Goal: Task Accomplishment & Management: Manage account settings

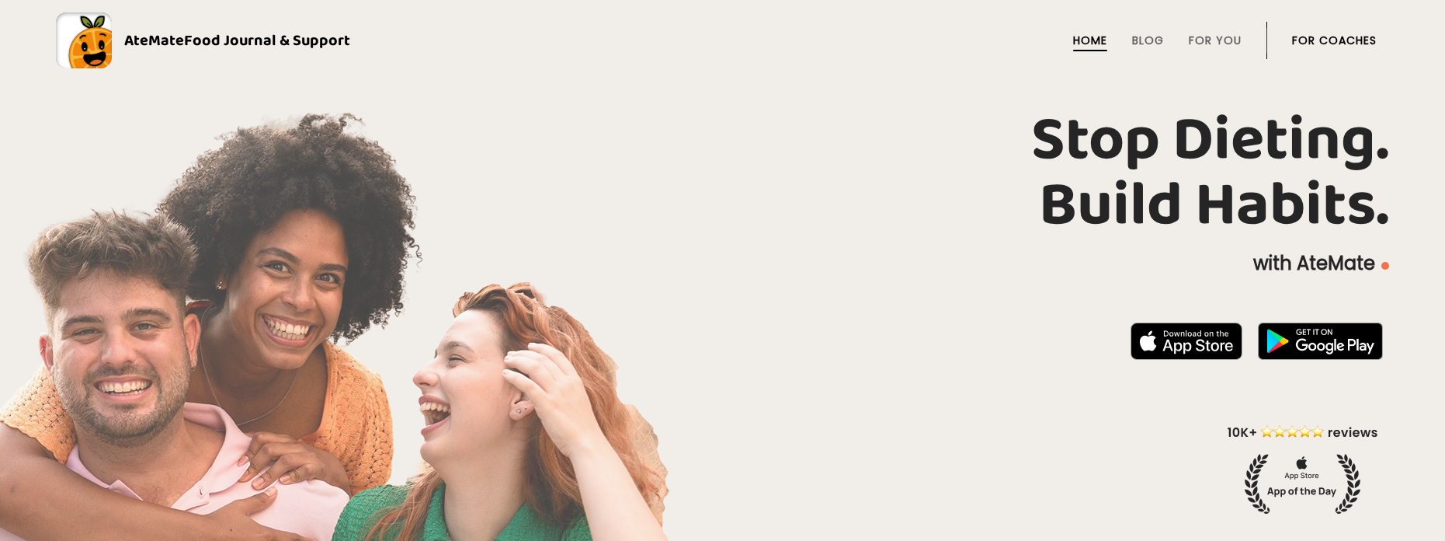
click at [1323, 42] on link "For Coaches" at bounding box center [1334, 40] width 85 height 12
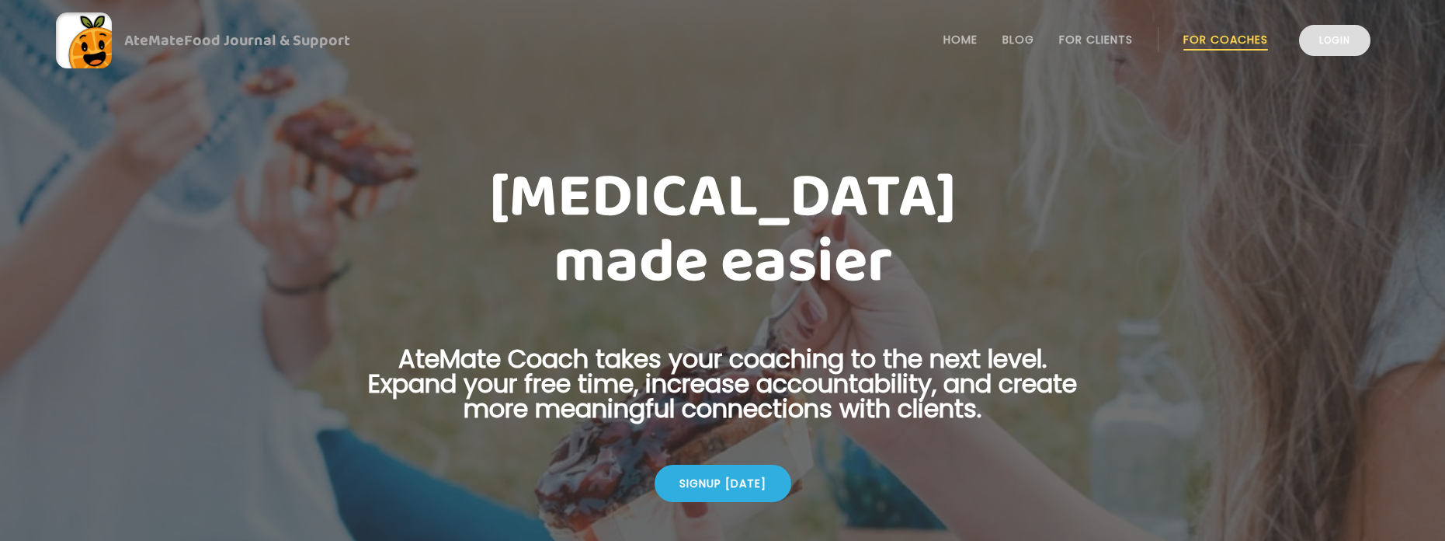
click at [1336, 36] on link "Login" at bounding box center [1334, 40] width 71 height 31
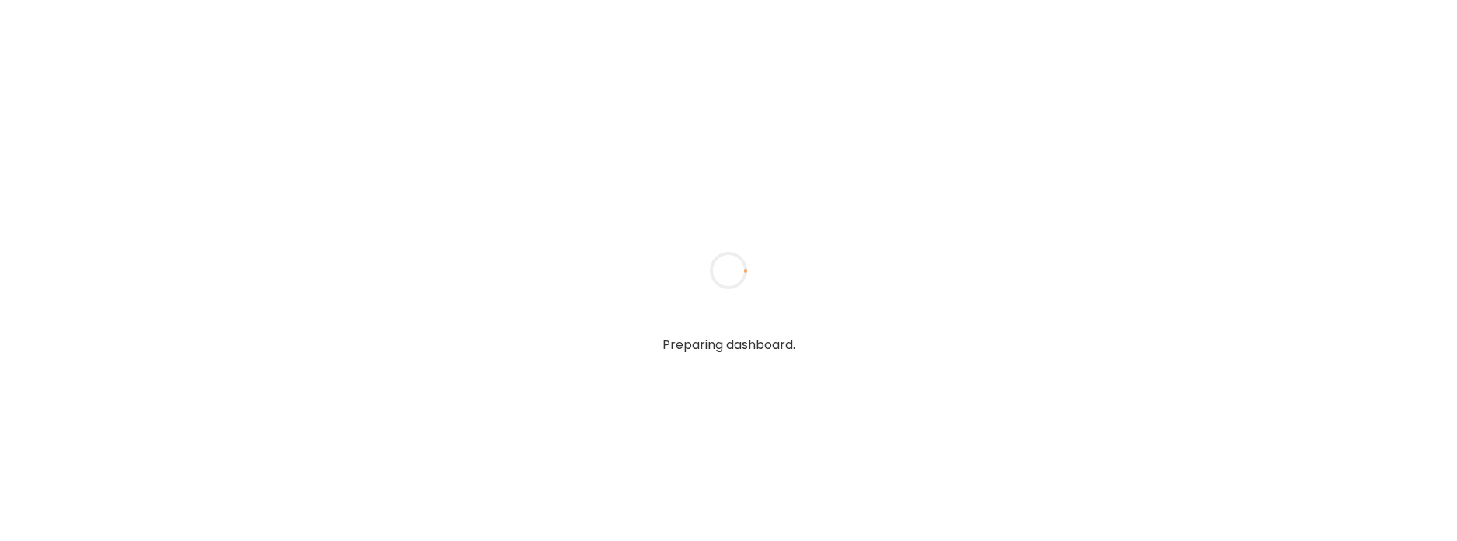
type input "**********"
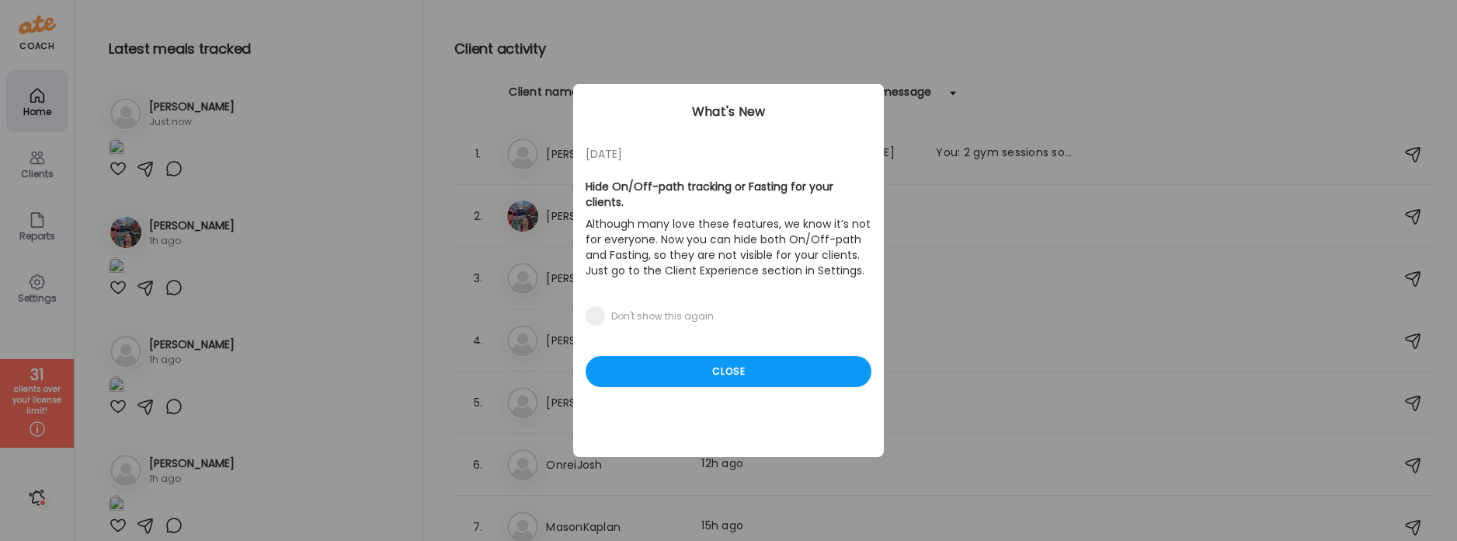
click at [770, 405] on div "05/27/23 Hide On/Off-path tracking or Fasting for your clients. Although many l…" at bounding box center [728, 270] width 311 height 373
click at [770, 386] on div "05/27/23 Hide On/Off-path tracking or Fasting for your clients. Although many l…" at bounding box center [728, 270] width 311 height 373
click at [771, 359] on div "Close" at bounding box center [729, 371] width 286 height 31
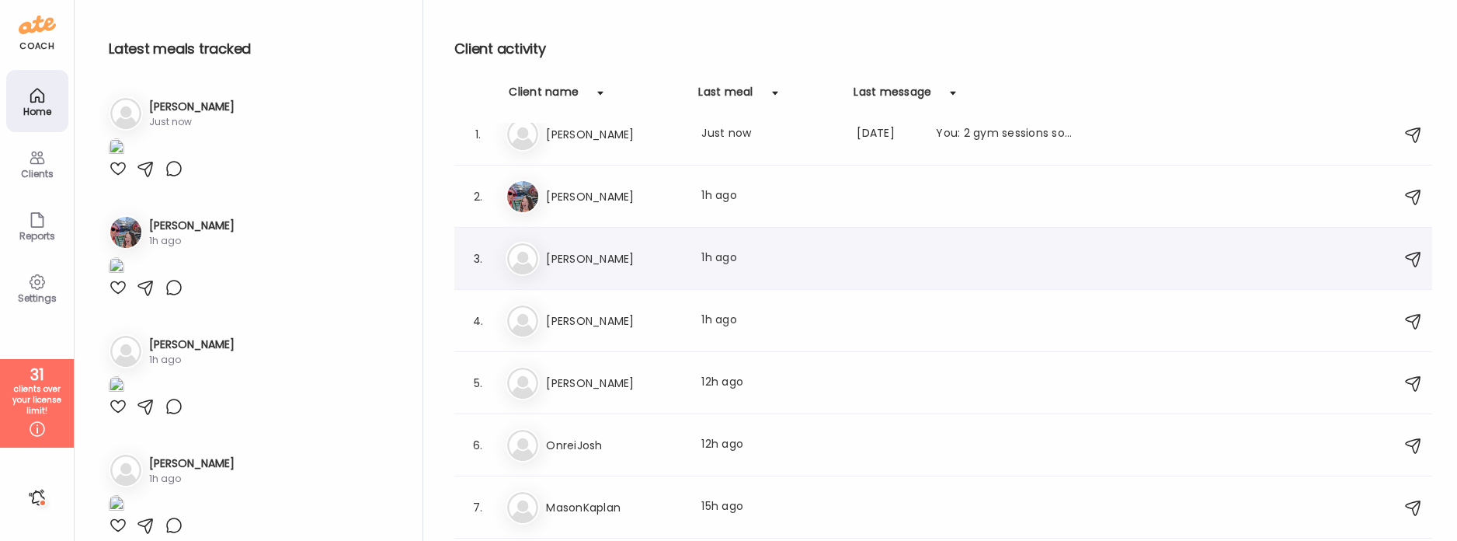
scroll to position [22, 0]
click at [684, 260] on div "Ka KaitlynnDeal Last meal: 1h ago" at bounding box center [946, 256] width 880 height 34
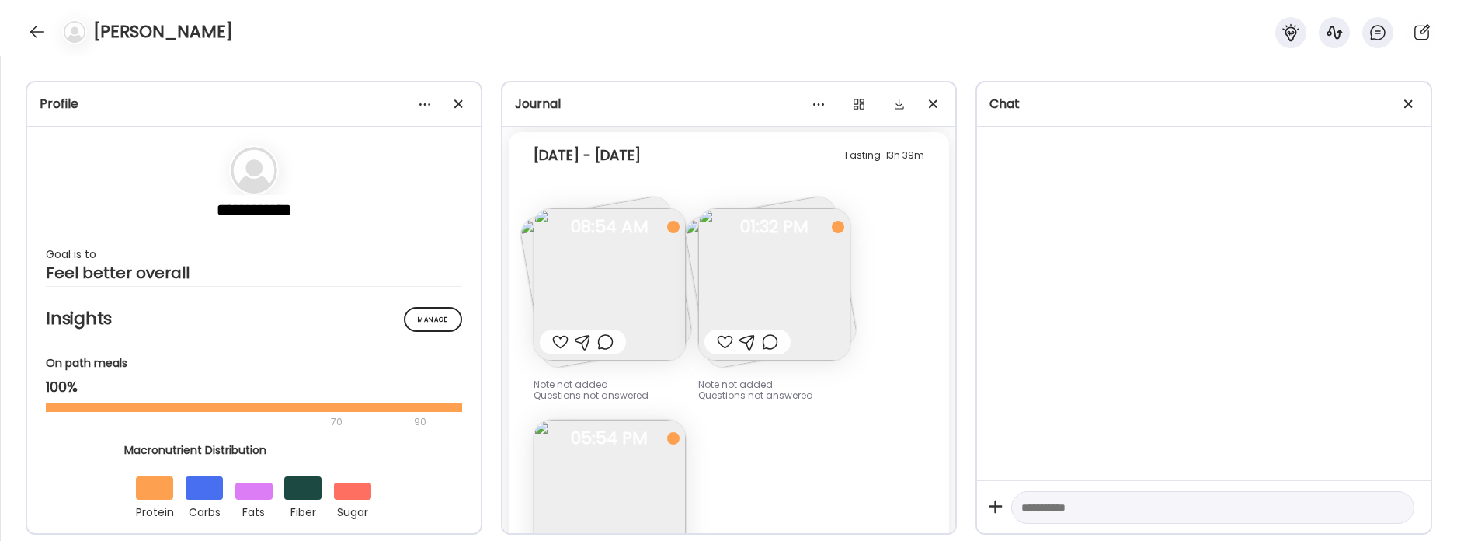
scroll to position [3343, 0]
click at [780, 330] on img at bounding box center [774, 286] width 152 height 152
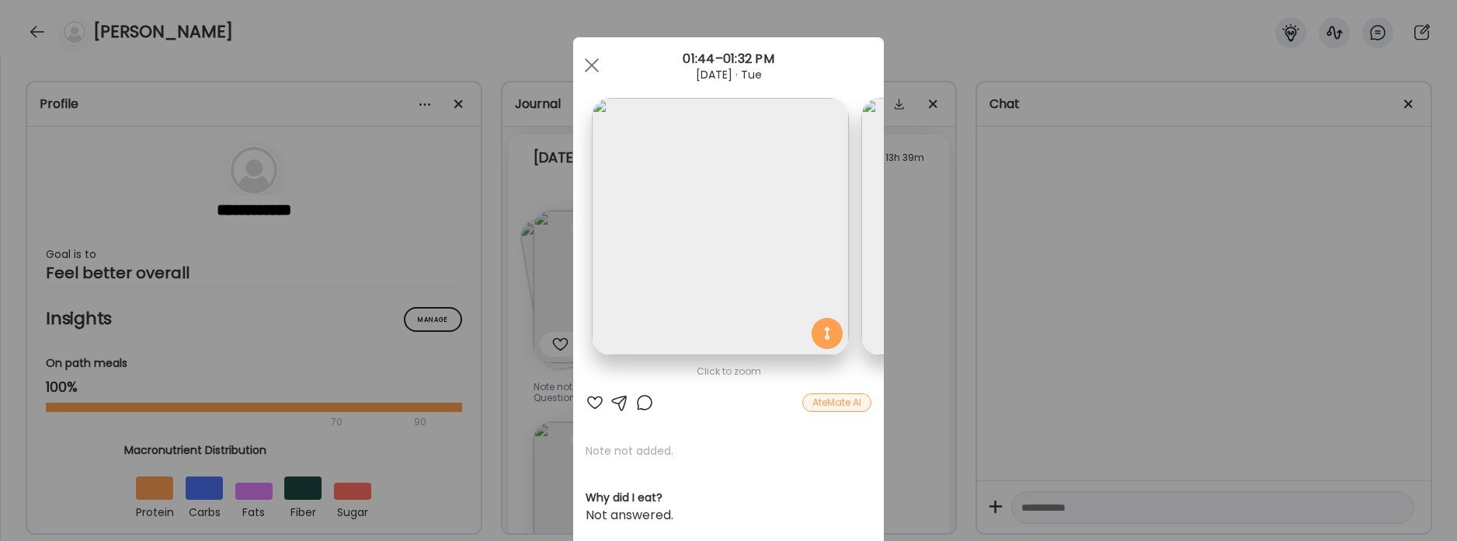
scroll to position [0, 253]
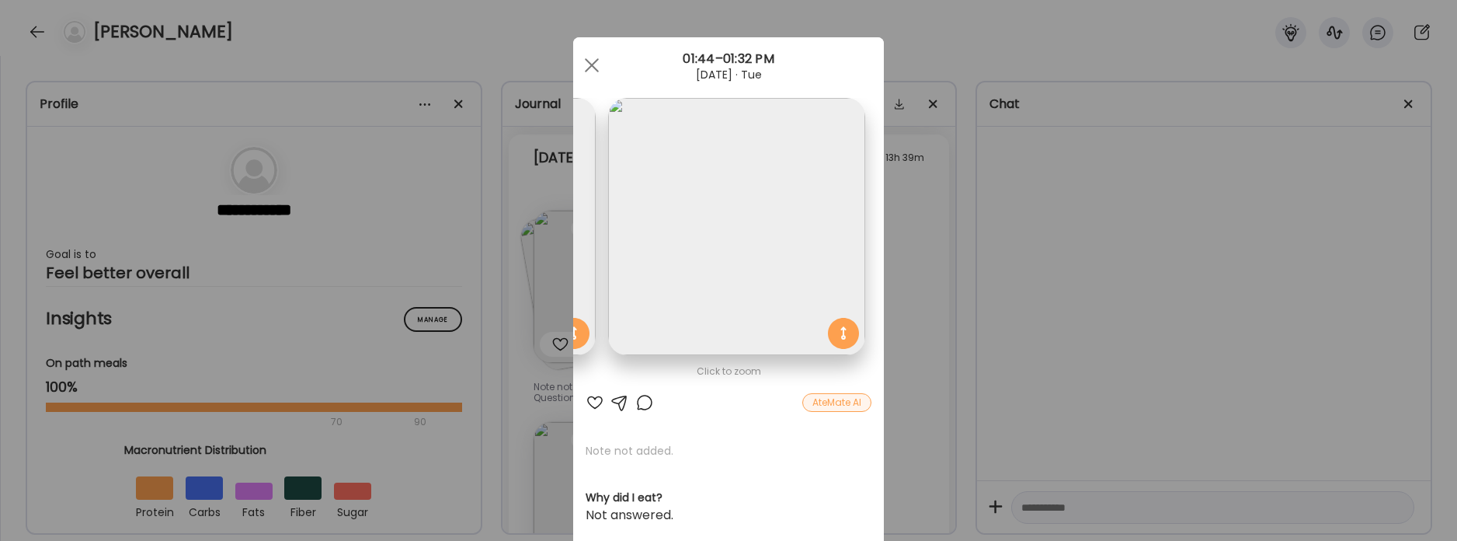
click at [1191, 310] on div "Ate Coach Dashboard Wahoo! It’s official Take a moment to set up your Coach Pro…" at bounding box center [728, 270] width 1457 height 541
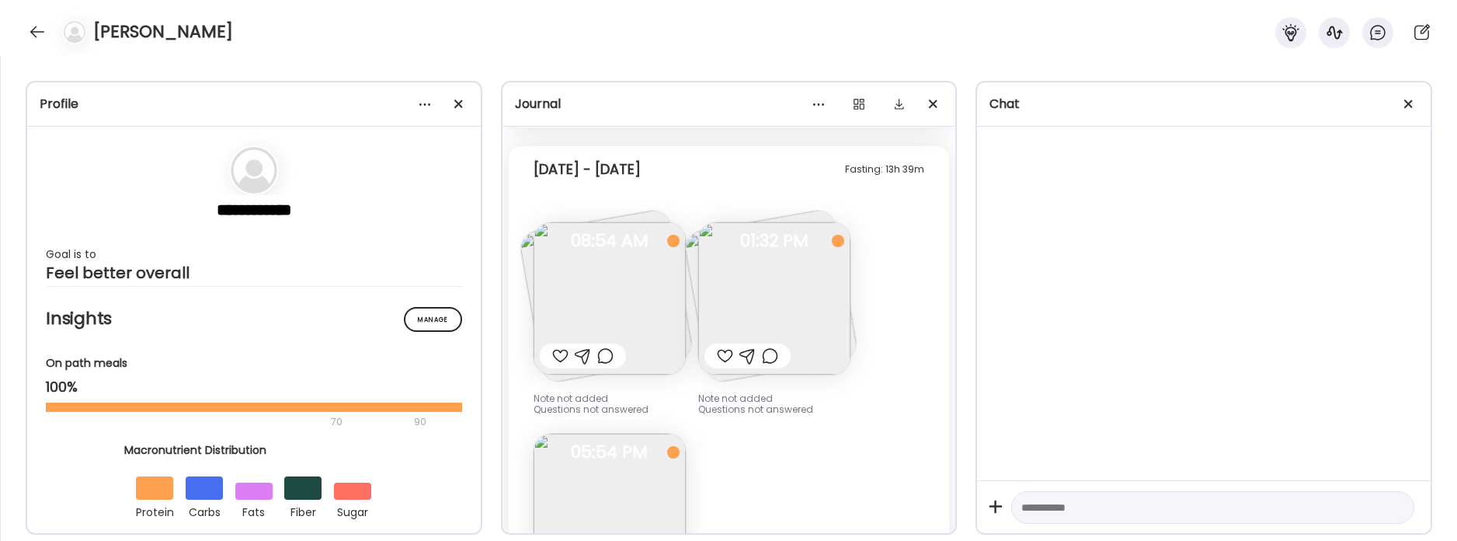
scroll to position [3327, 0]
click at [755, 242] on span "01:32 PM" at bounding box center [774, 245] width 152 height 14
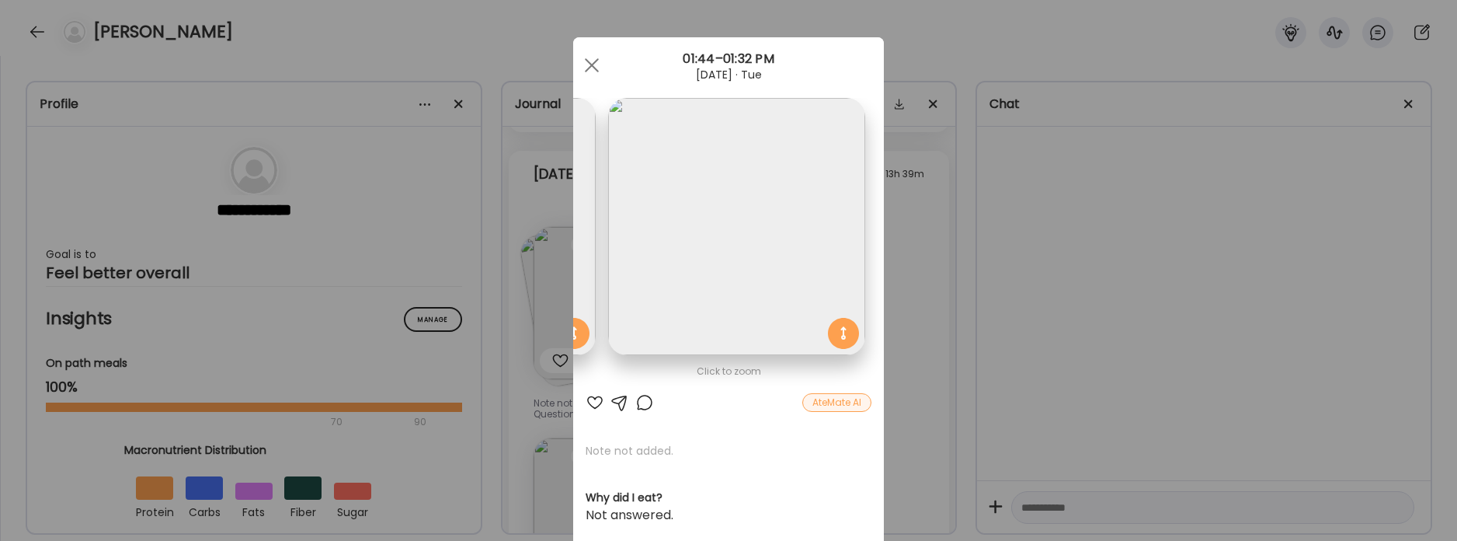
drag, startPoint x: 828, startPoint y: 389, endPoint x: 593, endPoint y: 391, distance: 235.3
click at [593, 391] on div "Click to zoom AteMate AI Note not added. Why did I eat? Not answered. How am I …" at bounding box center [728, 329] width 311 height 584
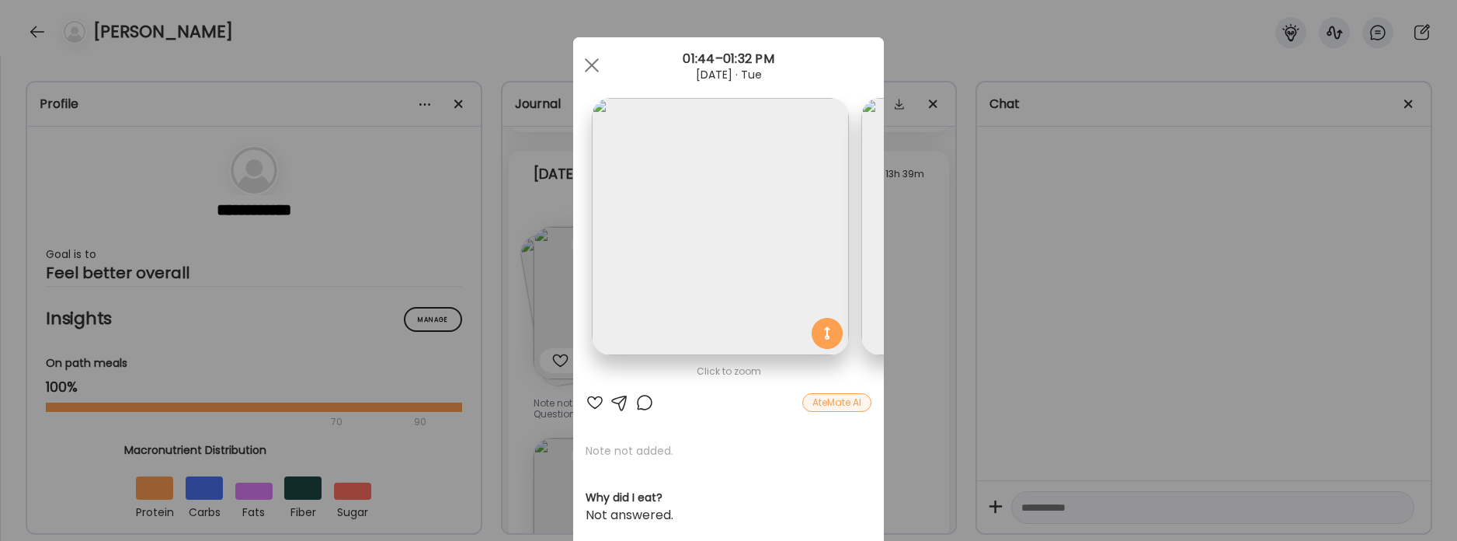
click at [1137, 325] on div "Ate Coach Dashboard Wahoo! It’s official Take a moment to set up your Coach Pro…" at bounding box center [728, 270] width 1457 height 541
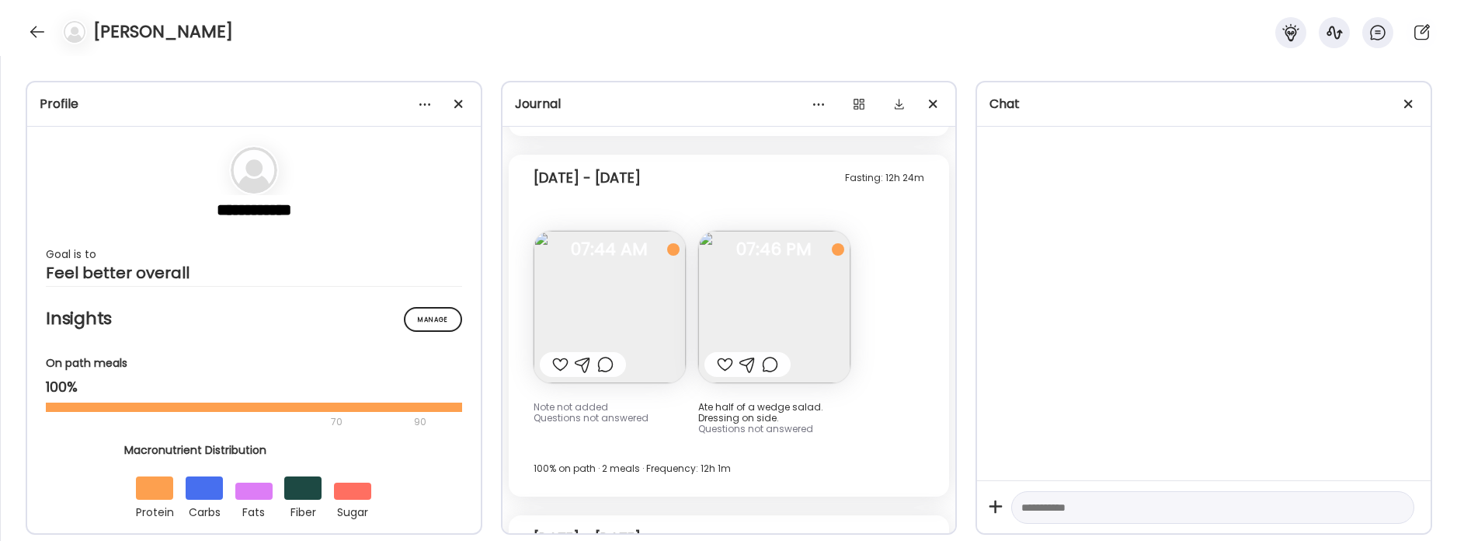
scroll to position [956, 0]
click at [1410, 101] on span at bounding box center [1408, 103] width 9 height 9
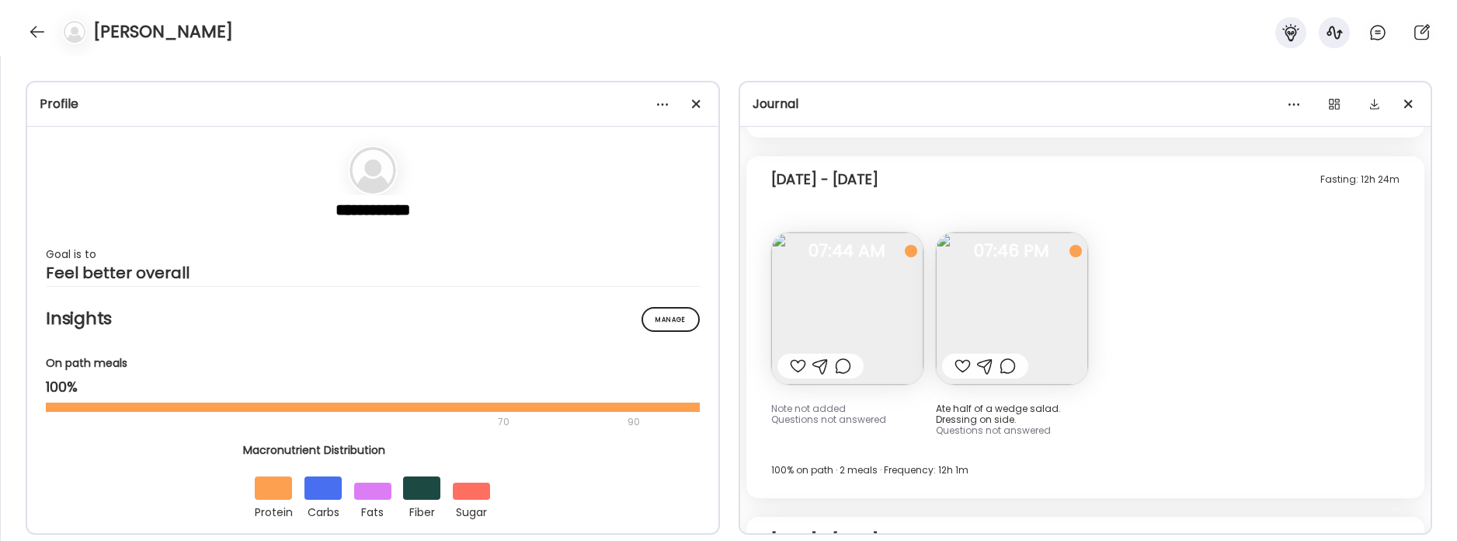
scroll to position [743, 0]
click at [1065, 318] on img at bounding box center [1012, 310] width 152 height 152
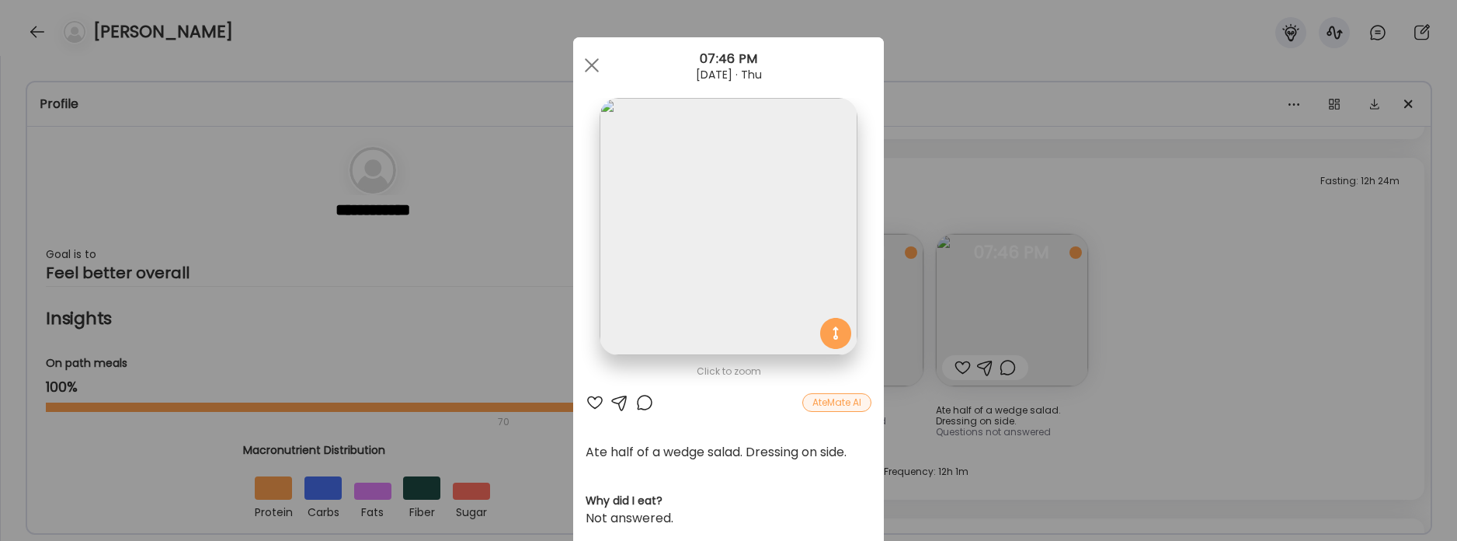
click at [1216, 365] on div "Ate Coach Dashboard Wahoo! It’s official Take a moment to set up your Coach Pro…" at bounding box center [728, 270] width 1457 height 541
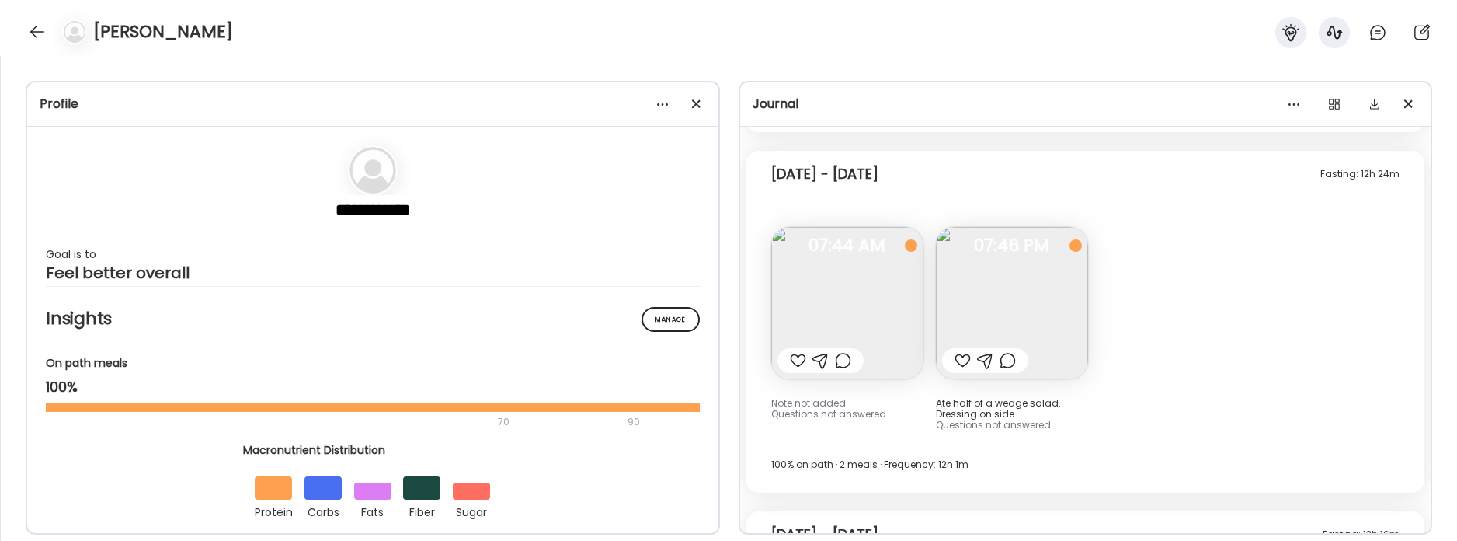
scroll to position [746, 0]
click at [1070, 335] on img at bounding box center [1012, 307] width 152 height 152
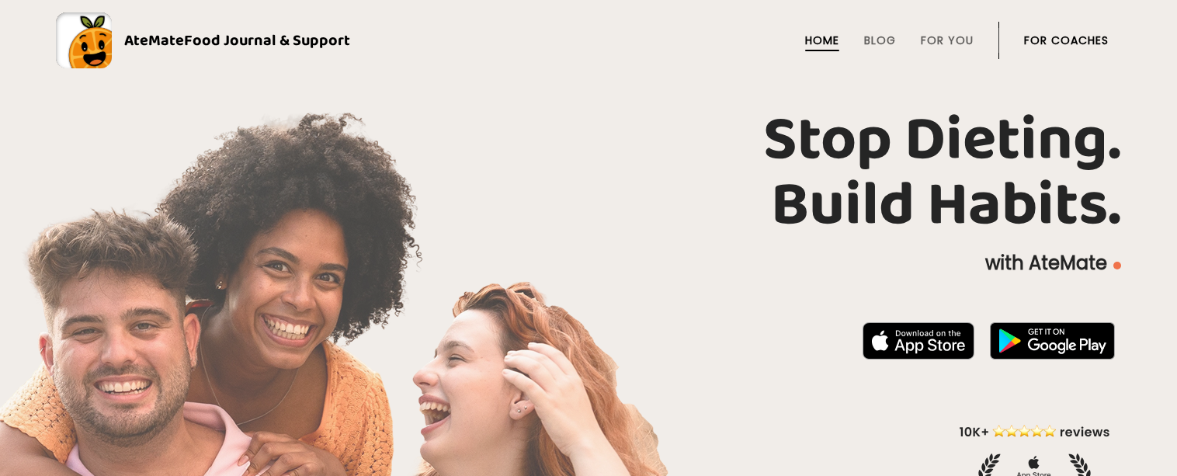
click at [1079, 42] on link "For Coaches" at bounding box center [1066, 40] width 85 height 12
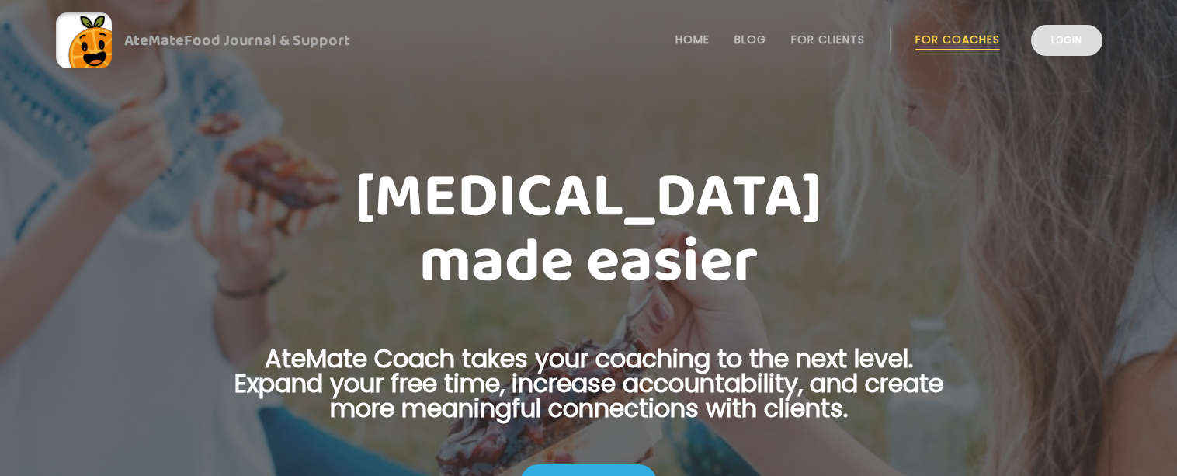
click at [1065, 50] on link "Login" at bounding box center [1066, 40] width 71 height 31
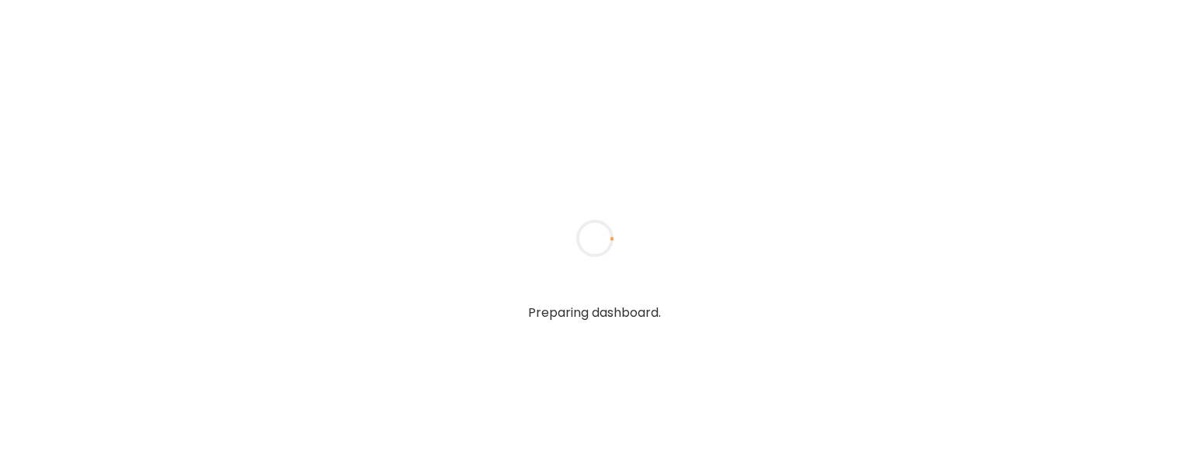
type input "**********"
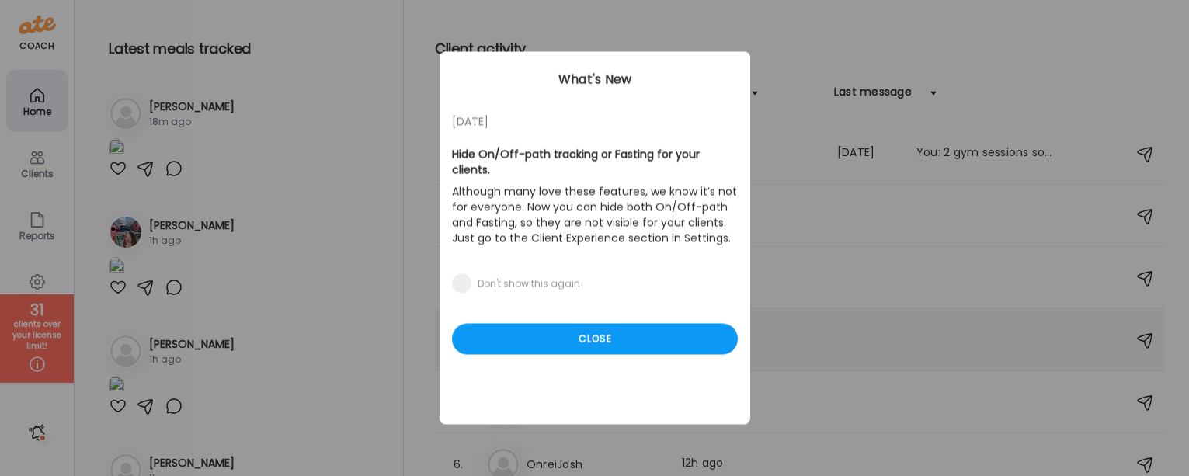
click at [551, 333] on div "Close" at bounding box center [595, 339] width 286 height 31
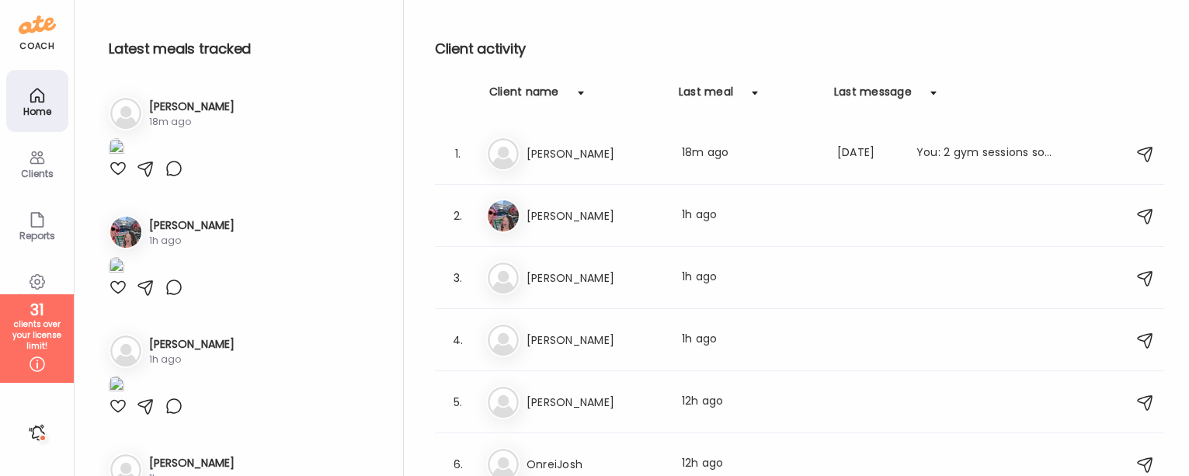
click at [580, 290] on div "Ka KaitlynnDeal Last meal: 1h ago" at bounding box center [801, 278] width 631 height 34
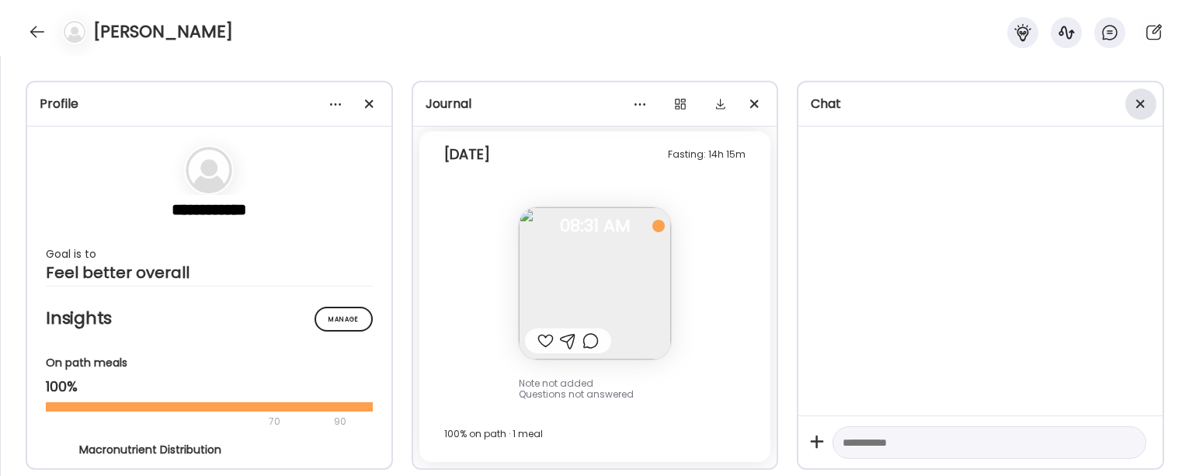
click at [1134, 103] on div at bounding box center [1140, 104] width 31 height 31
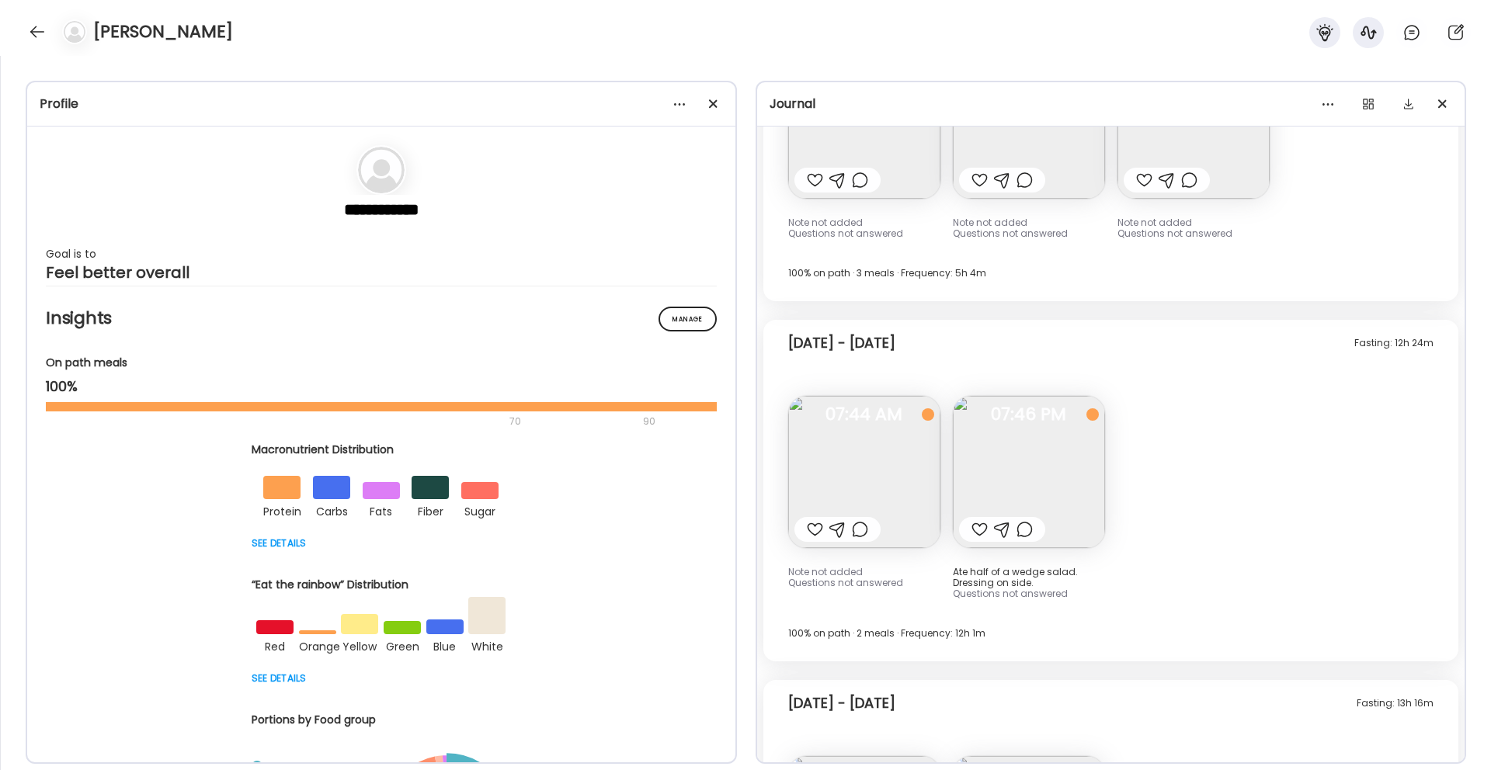
scroll to position [580, 0]
click at [719, 101] on div at bounding box center [713, 104] width 31 height 31
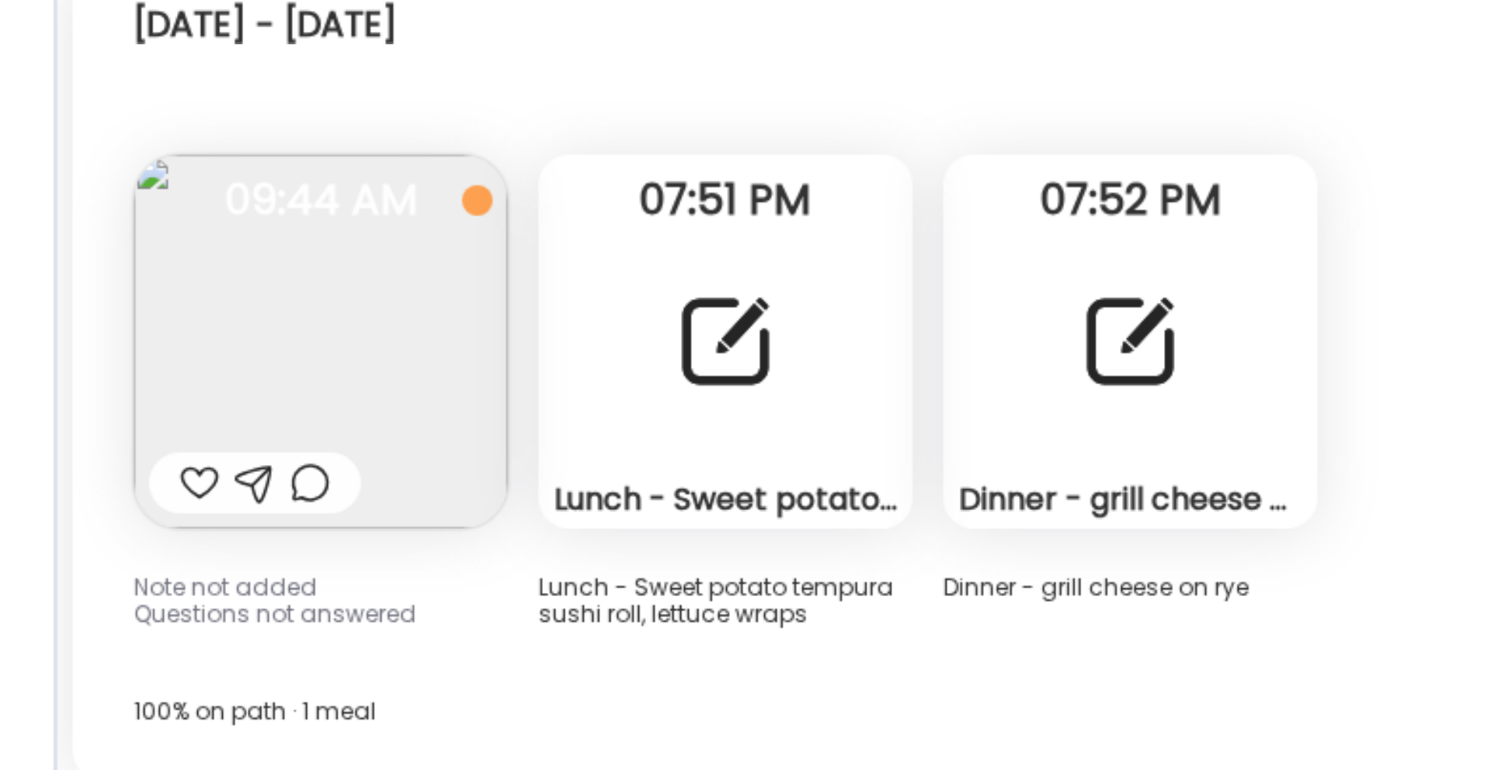
scroll to position [1696, 0]
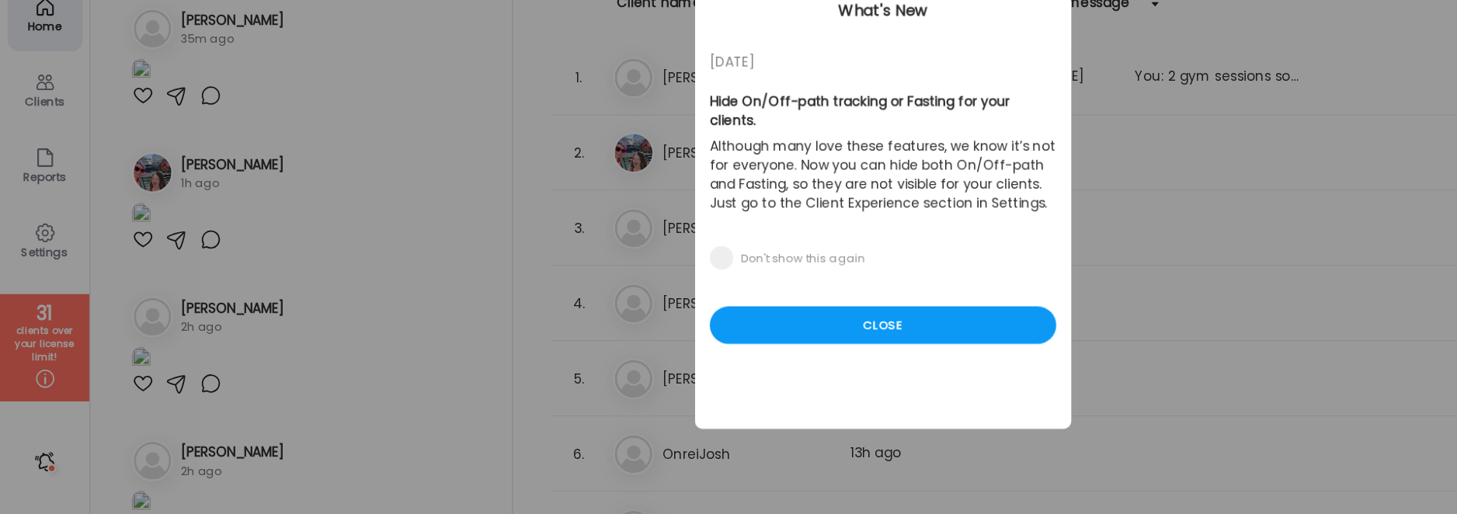
click at [748, 359] on div "05/27/23 Hide On/Off-path tracking or Fasting for your clients. Although many l…" at bounding box center [728, 257] width 311 height 373
click at [749, 343] on div "Close" at bounding box center [729, 358] width 286 height 31
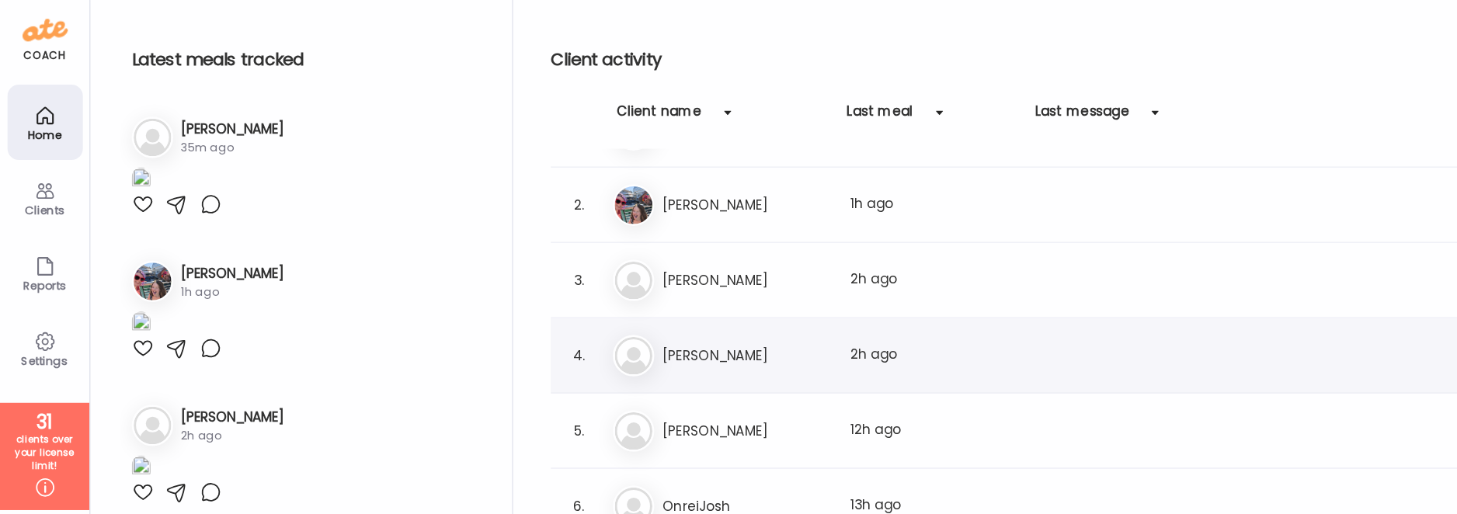
scroll to position [52, 0]
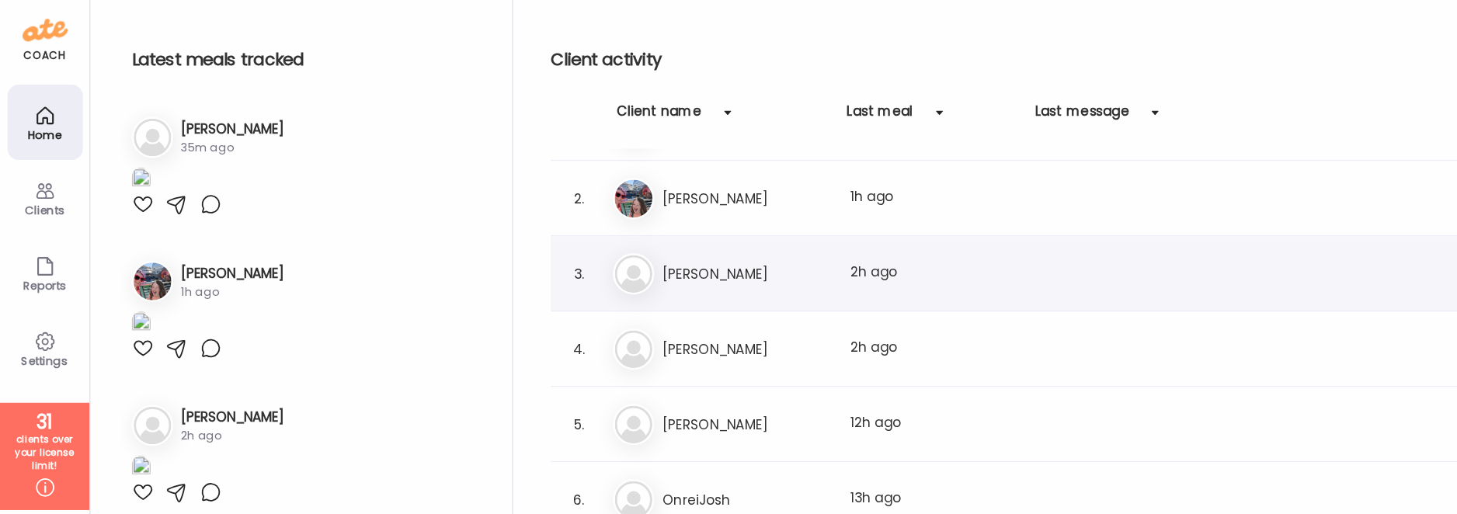
click at [565, 231] on h3 "[PERSON_NAME]" at bounding box center [614, 226] width 137 height 19
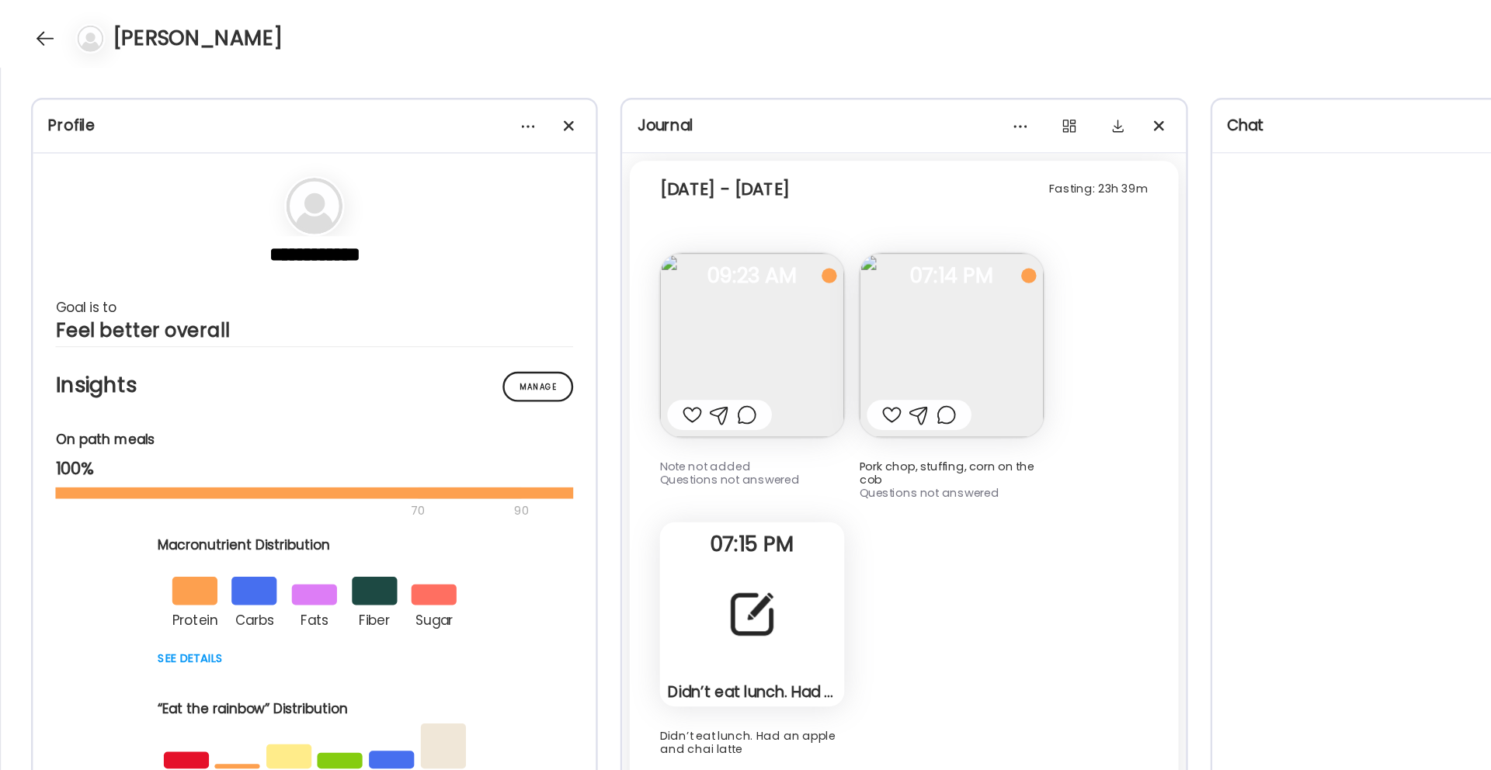
scroll to position [2763, 0]
